Goal: Navigation & Orientation: Find specific page/section

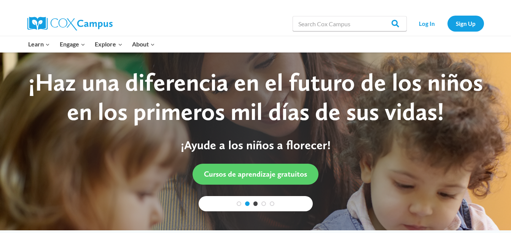
click at [248, 203] on link "2" at bounding box center [247, 203] width 5 height 5
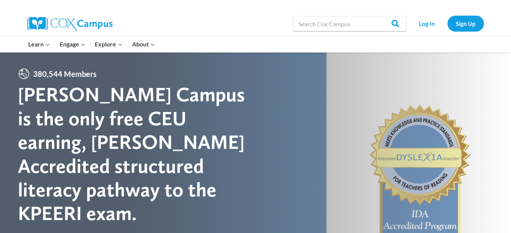
scroll to position [38, 0]
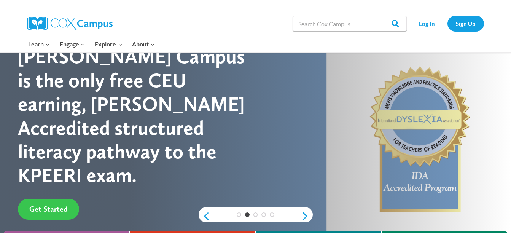
click at [56, 199] on link "Get Started" at bounding box center [48, 209] width 61 height 21
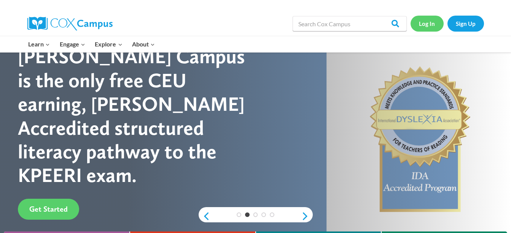
click at [425, 23] on link "Log In" at bounding box center [427, 24] width 33 height 16
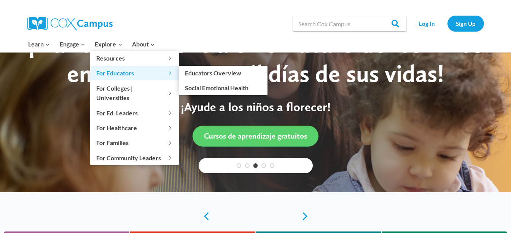
click at [118, 72] on span "For Educators Expand" at bounding box center [134, 73] width 76 height 10
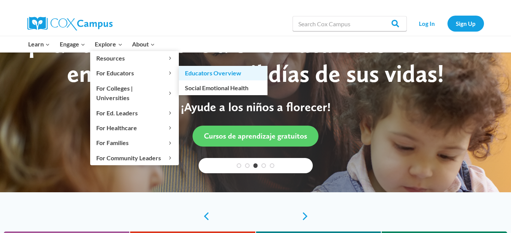
click at [196, 72] on link "Educators Overview" at bounding box center [223, 73] width 89 height 14
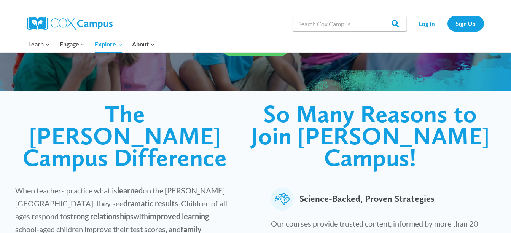
scroll to position [152, 0]
